Goal: Task Accomplishment & Management: Manage account settings

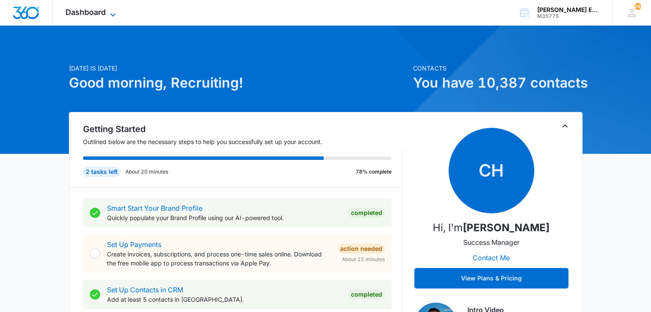
click at [99, 16] on span "Dashboard" at bounding box center [85, 12] width 40 height 9
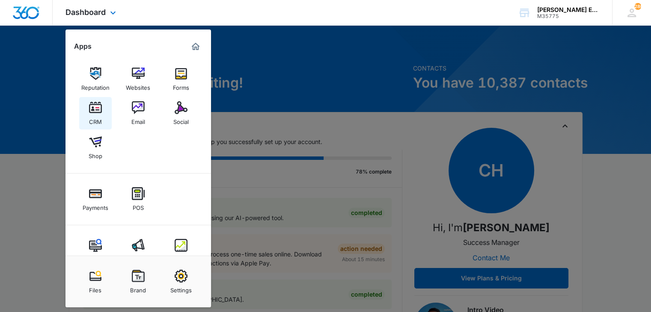
click at [107, 112] on link "CRM" at bounding box center [95, 113] width 33 height 33
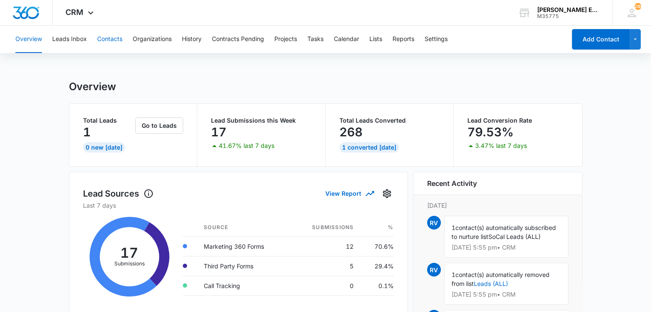
click at [115, 37] on button "Contacts" at bounding box center [109, 39] width 25 height 27
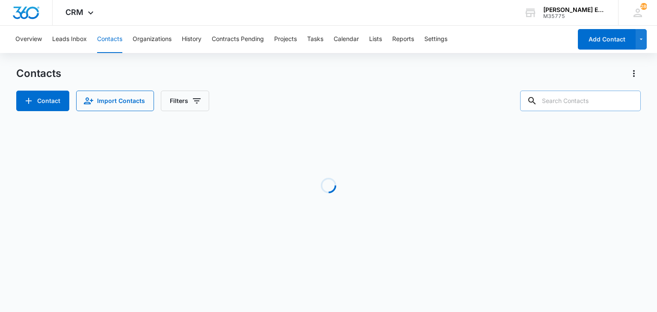
click at [556, 100] on input "text" at bounding box center [581, 101] width 121 height 21
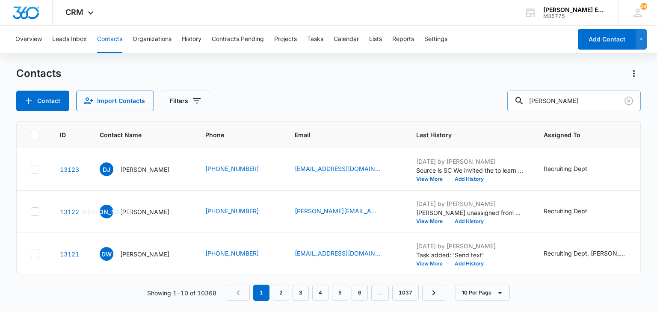
type input "[PERSON_NAME]"
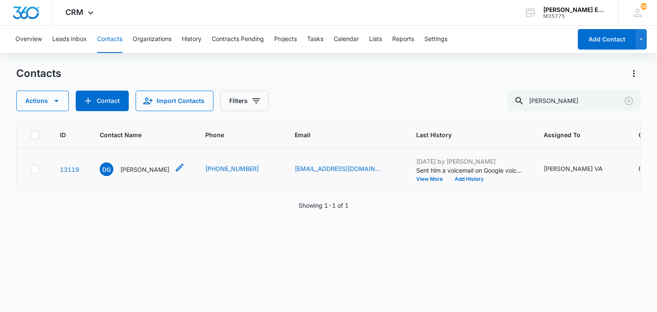
click at [148, 168] on p "[PERSON_NAME]" at bounding box center [144, 169] width 49 height 9
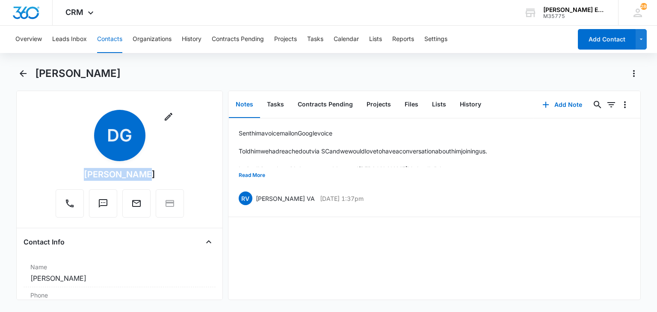
drag, startPoint x: 89, startPoint y: 172, endPoint x: 146, endPoint y: 178, distance: 57.2
click at [146, 178] on div "Remove DG [PERSON_NAME]" at bounding box center [120, 164] width 128 height 108
copy div "[PERSON_NAME]"
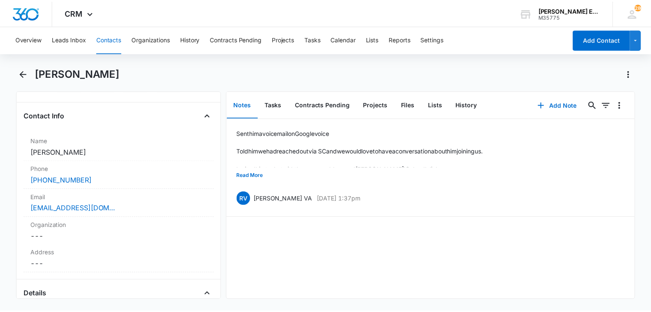
scroll to position [145, 0]
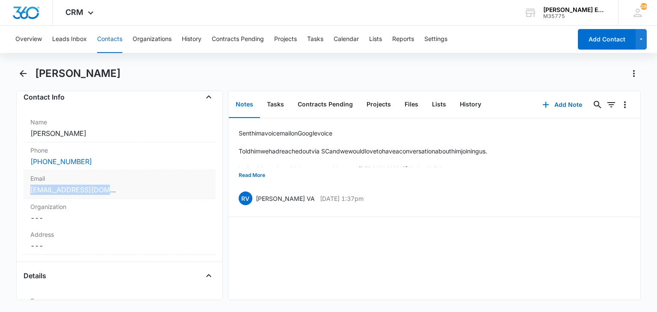
drag, startPoint x: 117, startPoint y: 189, endPoint x: 30, endPoint y: 194, distance: 87.0
click at [30, 194] on div "Email Cancel Save Changes [EMAIL_ADDRESS][DOMAIN_NAME]" at bounding box center [120, 185] width 192 height 28
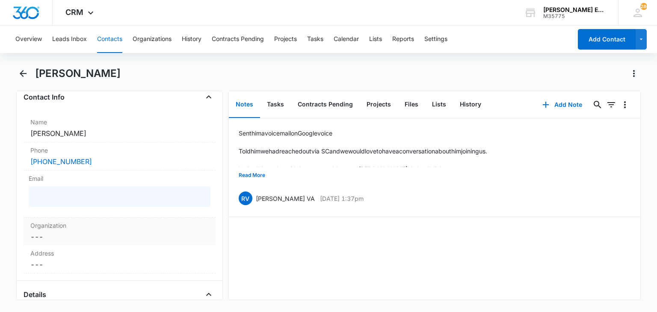
copy link "[EMAIL_ADDRESS][DOMAIN_NAME]"
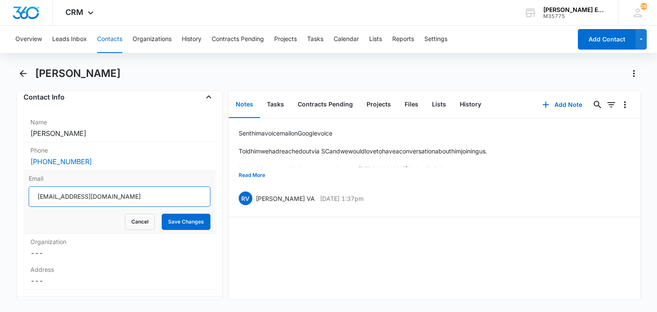
drag, startPoint x: 117, startPoint y: 197, endPoint x: 36, endPoint y: 196, distance: 81.8
click at [36, 196] on input "[EMAIL_ADDRESS][DOMAIN_NAME]" at bounding box center [119, 197] width 181 height 21
click at [136, 223] on button "Cancel" at bounding box center [140, 222] width 30 height 16
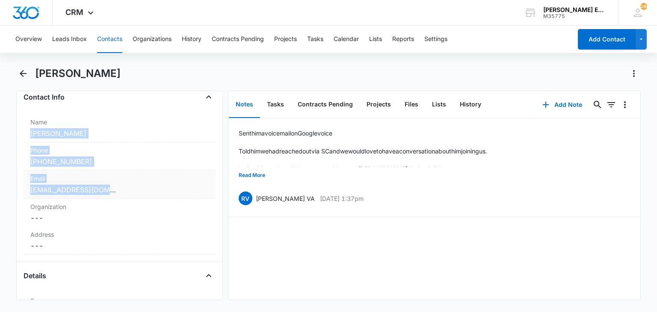
drag, startPoint x: 25, startPoint y: 131, endPoint x: 116, endPoint y: 194, distance: 110.8
click at [116, 194] on dl "Name Cancel Save Changes [PERSON_NAME] Phone Cancel Save Changes [PHONE_NUMBER]…" at bounding box center [120, 184] width 192 height 141
copy dl "[PERSON_NAME] Phone Cancel Save Changes [PHONE_NUMBER] Email Cancel Save Change…"
click at [81, 33] on button "Leads Inbox" at bounding box center [69, 39] width 35 height 27
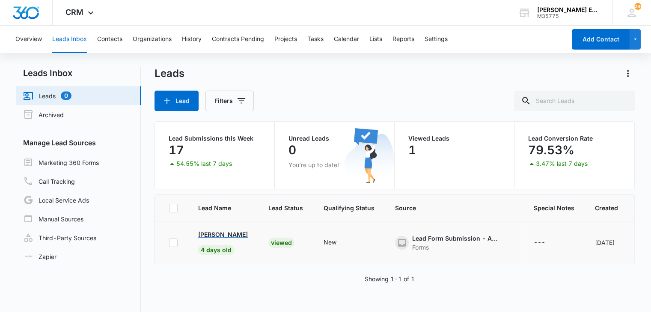
click at [245, 234] on p "[PERSON_NAME]" at bounding box center [223, 234] width 50 height 9
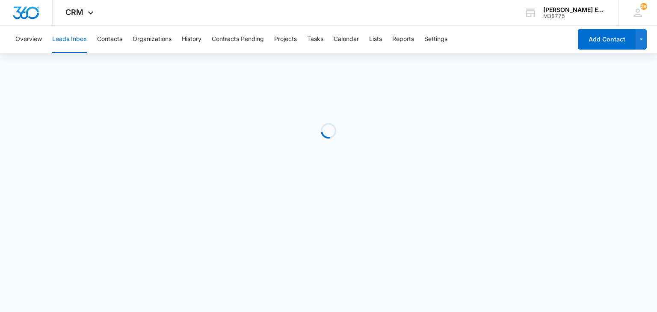
click at [245, 234] on body "CRM Apps Reputation Websites Forms CRM Email Social Shop Payments POS Content A…" at bounding box center [328, 156] width 657 height 312
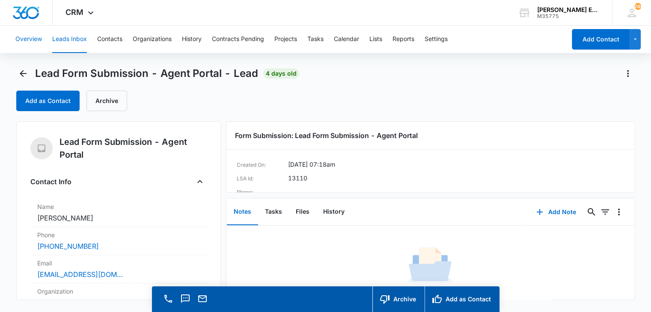
click at [31, 38] on button "Overview" at bounding box center [28, 39] width 27 height 27
